Goal: Find specific page/section: Find specific page/section

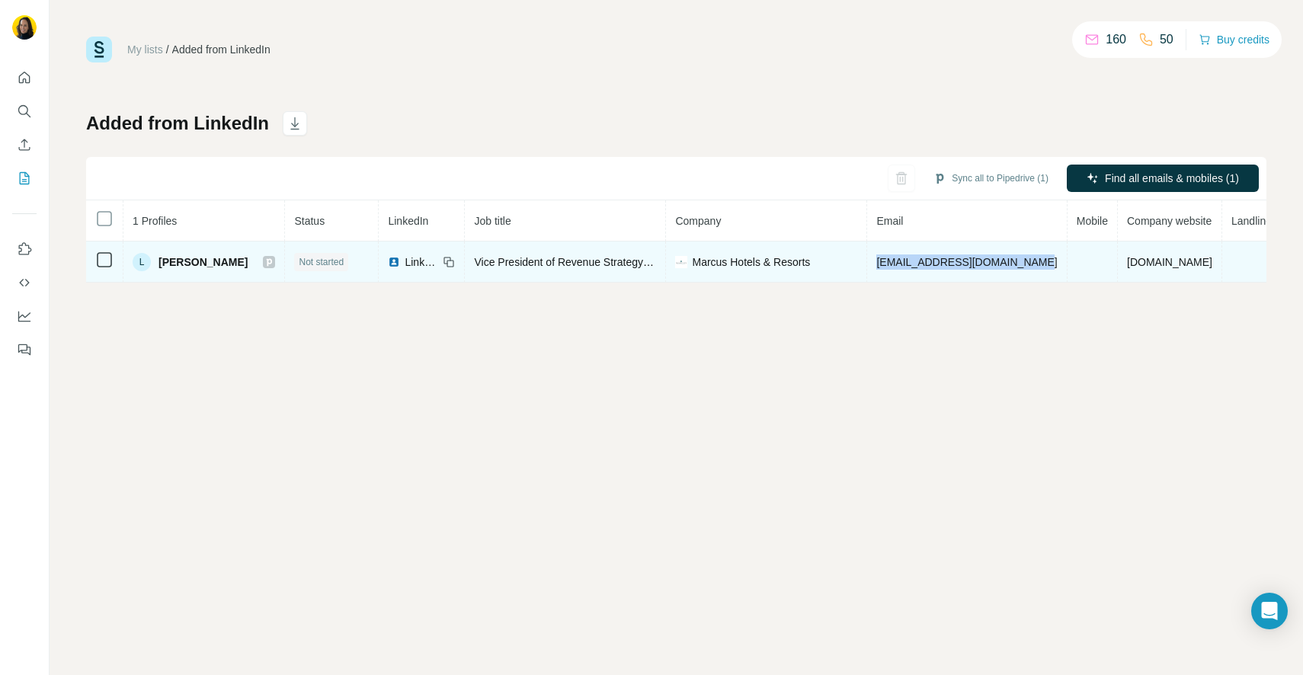
drag, startPoint x: 1012, startPoint y: 264, endPoint x: 841, endPoint y: 264, distance: 170.6
click at [841, 264] on tr "L [PERSON_NAME] Not started LinkedIn Vice President of Revenue Strategy and Dis…" at bounding box center [711, 261] width 1251 height 41
